Goal: Transaction & Acquisition: Purchase product/service

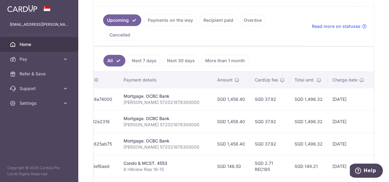
scroll to position [0, 177]
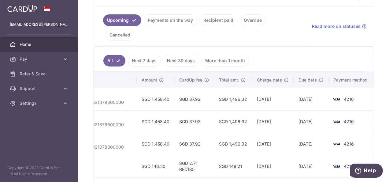
drag, startPoint x: 298, startPoint y: 115, endPoint x: 333, endPoint y: 114, distance: 34.3
click at [331, 114] on td "4216" at bounding box center [352, 121] width 47 height 22
click at [323, 113] on td "01/11/2025" at bounding box center [311, 121] width 35 height 22
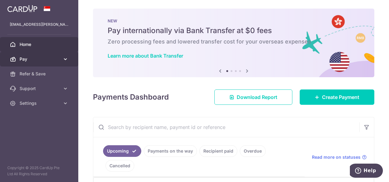
click at [41, 56] on span "Pay" at bounding box center [40, 59] width 40 height 6
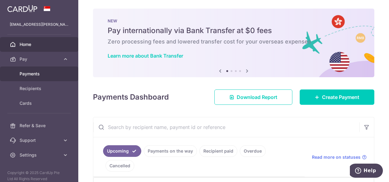
click at [44, 73] on span "Payments" at bounding box center [40, 74] width 40 height 6
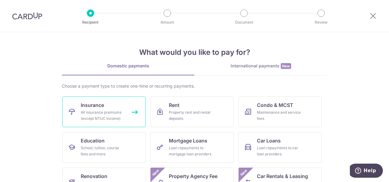
click at [103, 121] on div "All insurance premiums (except NTUC Income)" at bounding box center [103, 115] width 44 height 12
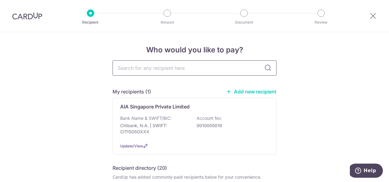
click at [167, 69] on input "text" at bounding box center [195, 67] width 164 height 15
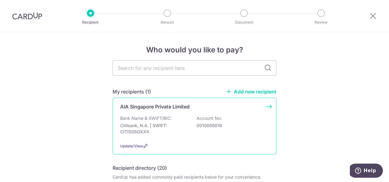
click at [162, 119] on p "Bank Name & SWIFT/BIC:" at bounding box center [145, 118] width 51 height 6
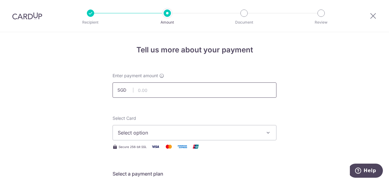
click at [190, 92] on input "text" at bounding box center [195, 89] width 164 height 15
type input "2,812.52"
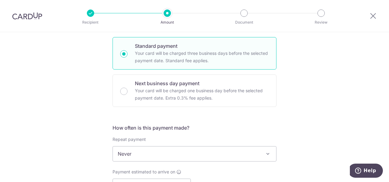
scroll to position [42, 0]
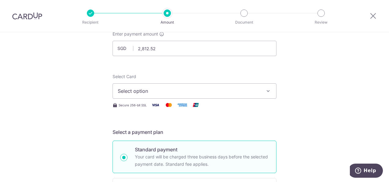
click at [201, 87] on span "Select option" at bounding box center [189, 90] width 143 height 7
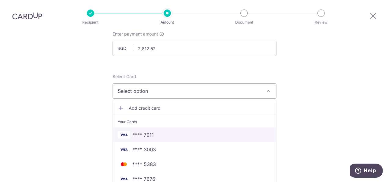
scroll to position [103, 0]
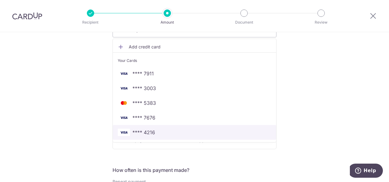
click at [189, 127] on link "**** 4216" at bounding box center [195, 132] width 164 height 15
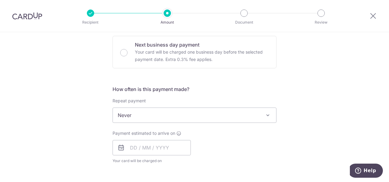
scroll to position [245, 0]
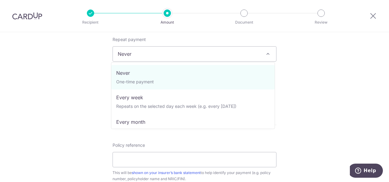
click at [156, 47] on span "Never" at bounding box center [195, 54] width 164 height 15
click at [143, 57] on span "Never" at bounding box center [195, 54] width 164 height 15
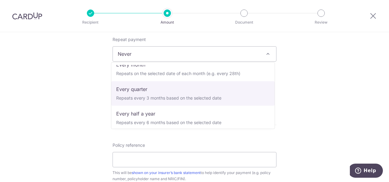
scroll to position [86, 0]
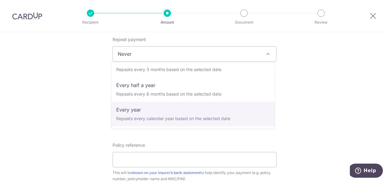
select select "6"
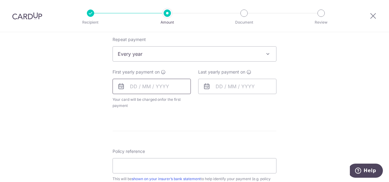
click at [137, 87] on input "text" at bounding box center [152, 86] width 78 height 15
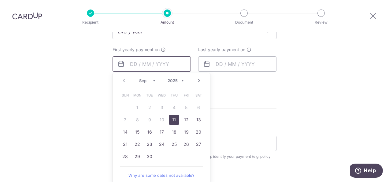
scroll to position [276, 0]
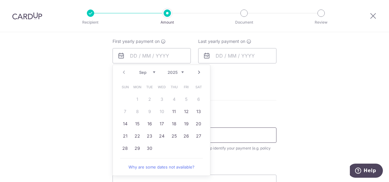
click at [235, 140] on input "Policy reference" at bounding box center [195, 134] width 164 height 15
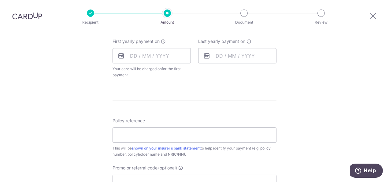
click at [103, 145] on div "Tell us more about your payment Enter payment amount SGD 2,812.52 2812.52 Selec…" at bounding box center [194, 37] width 389 height 560
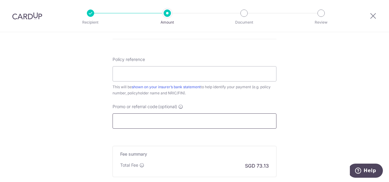
click at [141, 119] on input "Promo or referral code (optional)" at bounding box center [195, 120] width 164 height 15
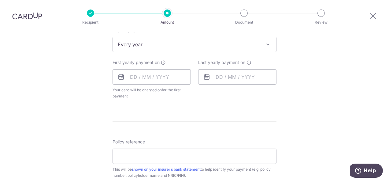
scroll to position [245, 0]
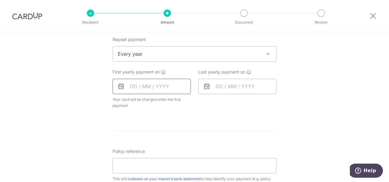
type input "REC185"
click at [148, 92] on input "text" at bounding box center [152, 86] width 78 height 15
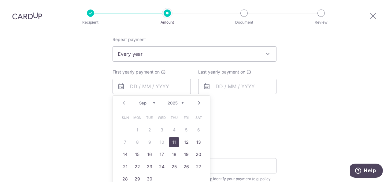
click at [170, 141] on link "11" at bounding box center [174, 142] width 10 height 10
type input "11/09/2025"
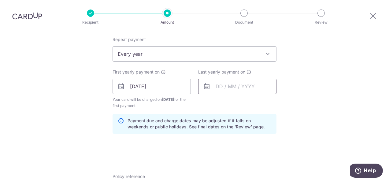
click at [229, 85] on input "text" at bounding box center [237, 86] width 78 height 15
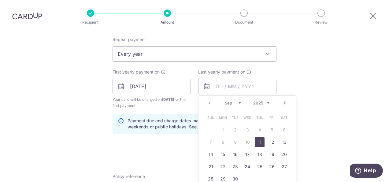
click at [263, 100] on select "2025 2026 2027 2028 2029 2030 2031 2032 2033 2034 2035" at bounding box center [262, 102] width 16 height 5
click at [280, 144] on link "12" at bounding box center [285, 142] width 10 height 10
type input "12/09/2026"
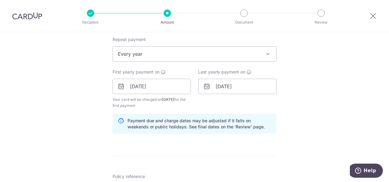
click at [292, 135] on div "Tell us more about your payment Enter payment amount SGD 2,812.52 2812.52 Selec…" at bounding box center [194, 93] width 389 height 613
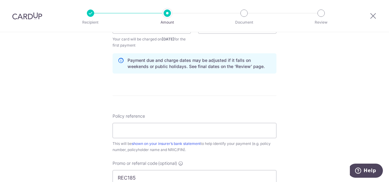
scroll to position [306, 0]
click at [183, 129] on input "Policy reference" at bounding box center [195, 129] width 164 height 15
type input "L545936079 Cliff Anderson"
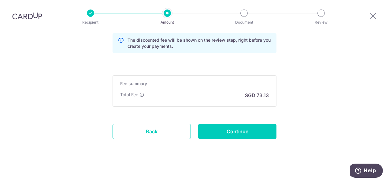
scroll to position [461, 0]
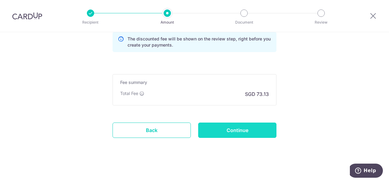
click at [226, 127] on input "Continue" at bounding box center [237, 129] width 78 height 15
type input "Create Schedule"
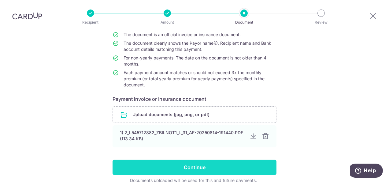
click at [184, 165] on input "Continue" at bounding box center [195, 167] width 164 height 15
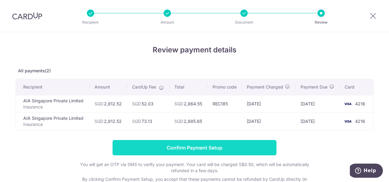
click at [190, 150] on input "Confirm Payment Setup" at bounding box center [195, 147] width 164 height 15
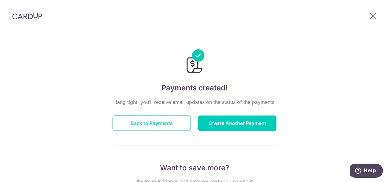
click at [175, 127] on button "Back to Payments" at bounding box center [152, 122] width 78 height 15
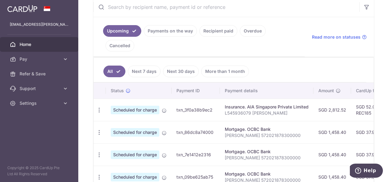
scroll to position [122, 0]
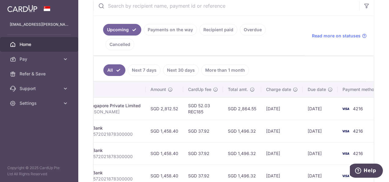
drag, startPoint x: 305, startPoint y: 89, endPoint x: 390, endPoint y: 89, distance: 85.7
click at [389, 89] on html "cliff.anderson.89@gmail.com Home Pay Payments Recipients Cards Refer & Save Sup…" at bounding box center [194, 91] width 389 height 182
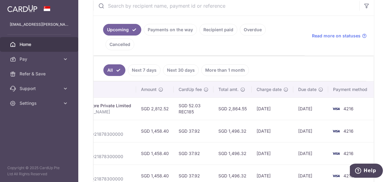
drag, startPoint x: 390, startPoint y: 89, endPoint x: 338, endPoint y: 96, distance: 53.1
click at [338, 105] on img at bounding box center [336, 108] width 12 height 7
click at [307, 101] on td "11/09/2025" at bounding box center [311, 108] width 35 height 22
click at [285, 97] on td "08/09/2025" at bounding box center [273, 108] width 42 height 22
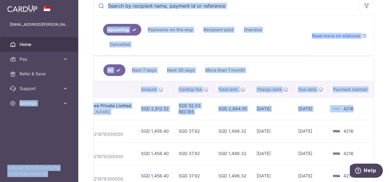
scroll to position [0, 0]
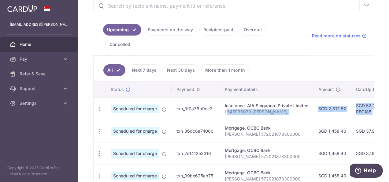
drag, startPoint x: 355, startPoint y: 89, endPoint x: 226, endPoint y: 101, distance: 129.7
click at [226, 101] on tr "Update payment Cancel payment Scheduled for charge txn_3f0a38b9ec2 Insurance. A…" at bounding box center [323, 108] width 459 height 22
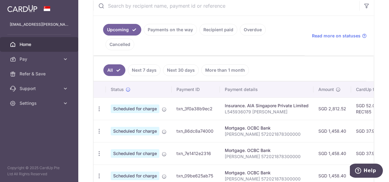
drag, startPoint x: 226, startPoint y: 101, endPoint x: 197, endPoint y: 103, distance: 28.6
click at [197, 120] on td "txn_86dc8a74000" at bounding box center [196, 131] width 48 height 22
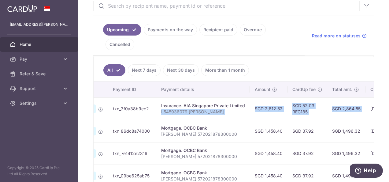
scroll to position [0, 157]
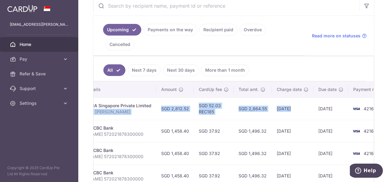
drag, startPoint x: 220, startPoint y: 95, endPoint x: 289, endPoint y: 97, distance: 69.5
click at [289, 97] on tr "Update payment Cancel payment Scheduled for charge txn_3f0a38b9ec2 Insurance. A…" at bounding box center [165, 108] width 459 height 22
drag, startPoint x: 289, startPoint y: 97, endPoint x: 271, endPoint y: 103, distance: 19.3
click at [272, 103] on td "08/09/2025" at bounding box center [293, 108] width 42 height 22
click at [264, 103] on td "SGD 2,864.55" at bounding box center [253, 108] width 38 height 22
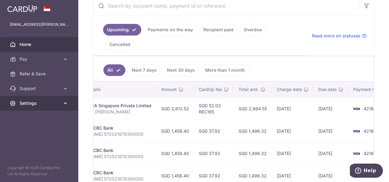
click at [27, 99] on link "Settings" at bounding box center [39, 103] width 78 height 15
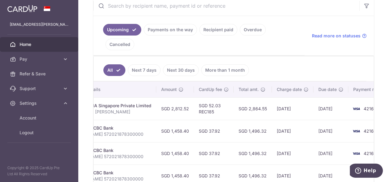
click at [121, 125] on div "Mortgage. OCBC Bank" at bounding box center [110, 128] width 84 height 6
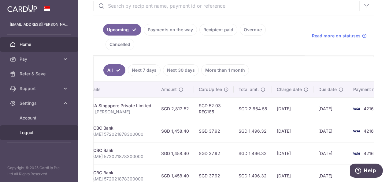
click at [42, 128] on link "Logout" at bounding box center [39, 132] width 78 height 15
